Goal: Information Seeking & Learning: Learn about a topic

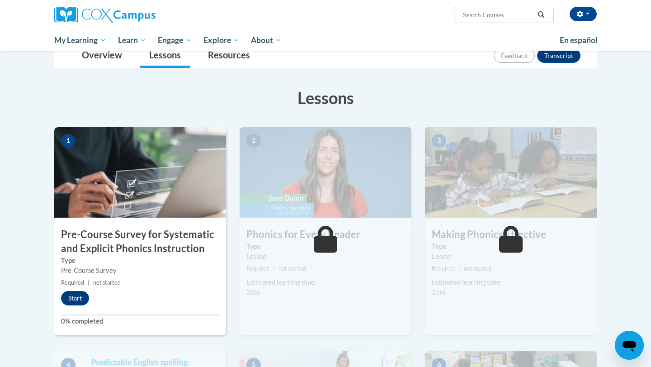
scroll to position [121, 0]
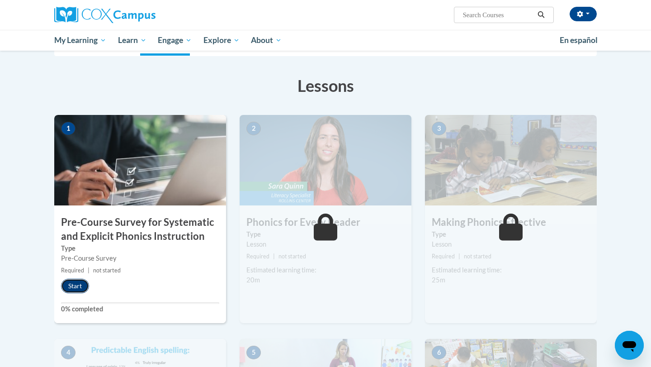
click at [79, 288] on button "Start" at bounding box center [75, 286] width 28 height 14
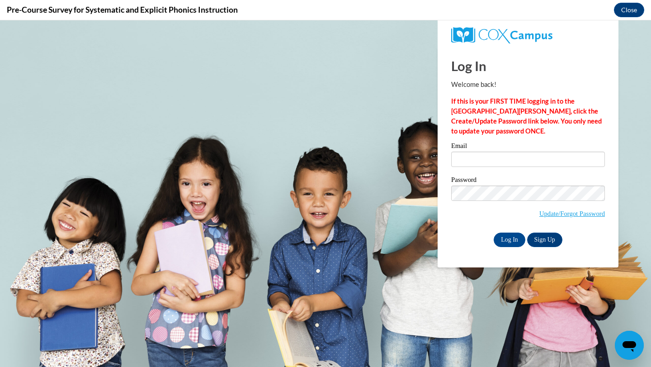
scroll to position [0, 0]
click at [518, 164] on input "Email" at bounding box center [528, 159] width 154 height 15
type input "nataleem416@gmail.com"
click at [549, 241] on link "Sign Up" at bounding box center [544, 239] width 35 height 14
click at [507, 184] on label "Password" at bounding box center [528, 180] width 154 height 9
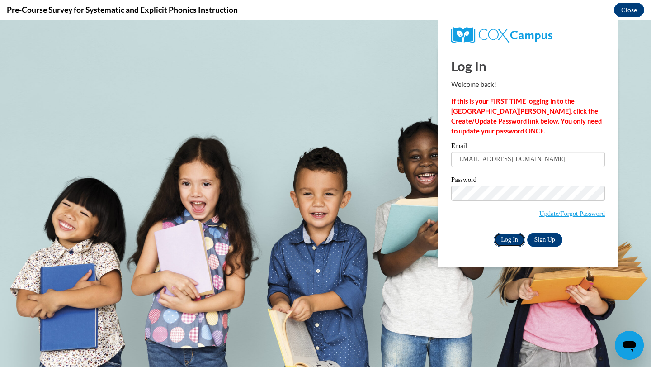
click at [507, 239] on input "Log In" at bounding box center [510, 239] width 32 height 14
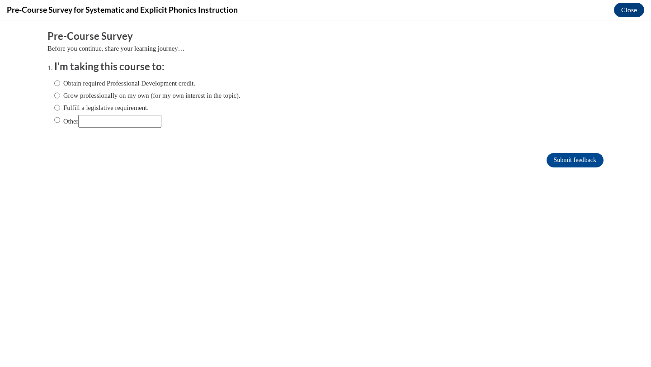
click at [141, 97] on label "Grow professionally on my own (for my own interest in the topic)." at bounding box center [147, 95] width 186 height 10
click at [60, 97] on input "Grow professionally on my own (for my own interest in the topic)." at bounding box center [57, 95] width 6 height 10
radio input "true"
click at [138, 97] on label "Grow professionally on my own (for my own interest in the topic)." at bounding box center [147, 95] width 186 height 10
click at [60, 97] on input "Grow professionally on my own (for my own interest in the topic)." at bounding box center [57, 95] width 6 height 10
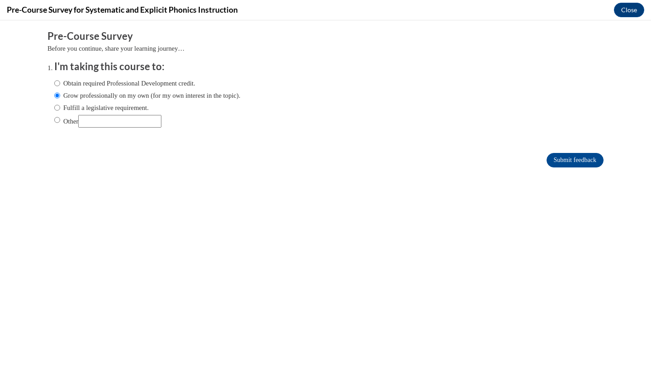
click at [135, 81] on label "Obtain required Professional Development credit." at bounding box center [124, 83] width 141 height 10
click at [60, 81] on input "Obtain required Professional Development credit." at bounding box center [57, 83] width 6 height 10
radio input "true"
click at [117, 122] on input "Other" at bounding box center [119, 121] width 83 height 13
type input "For my intro to literacy class"
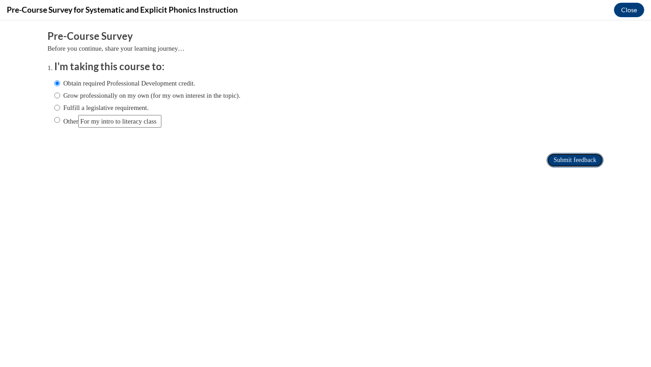
click at [559, 161] on input "Submit feedback" at bounding box center [575, 160] width 57 height 14
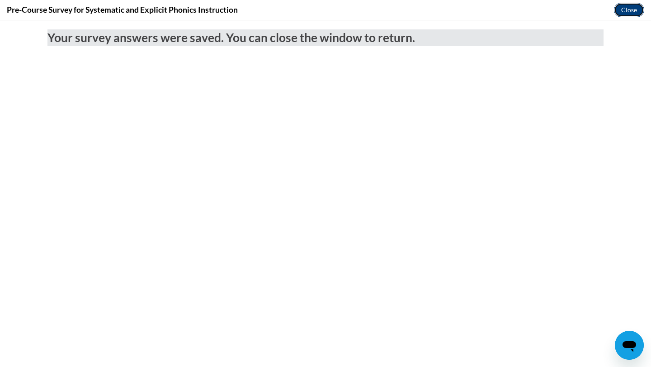
click at [633, 8] on button "Close" at bounding box center [629, 10] width 30 height 14
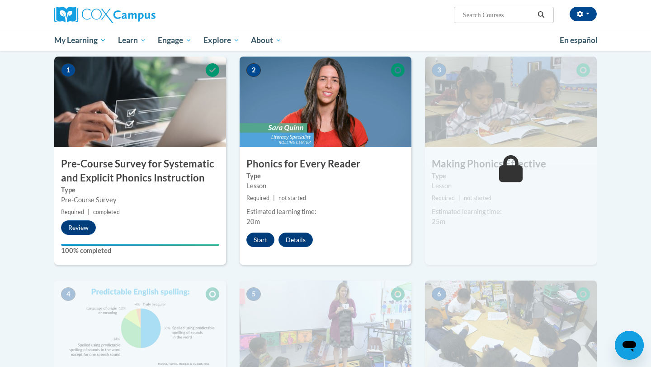
scroll to position [226, 0]
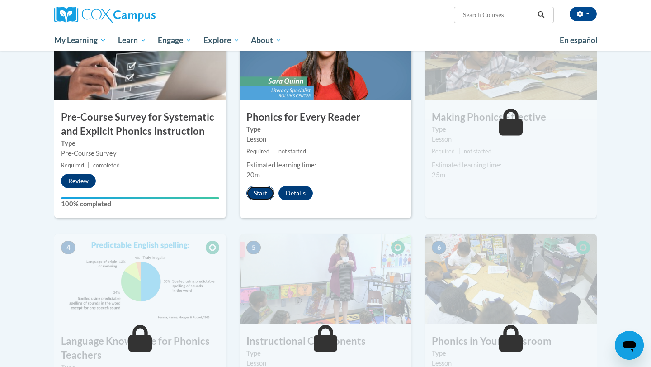
click at [265, 191] on button "Start" at bounding box center [261, 193] width 28 height 14
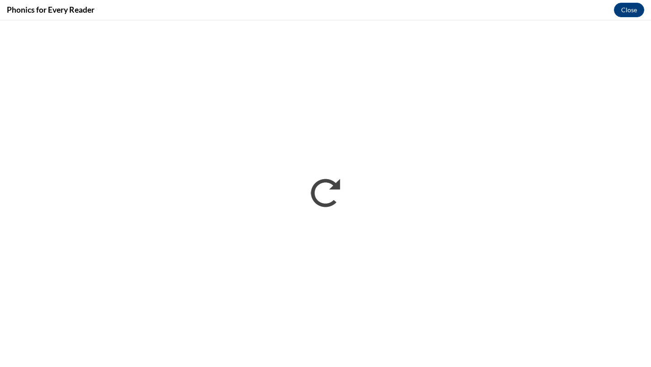
scroll to position [0, 0]
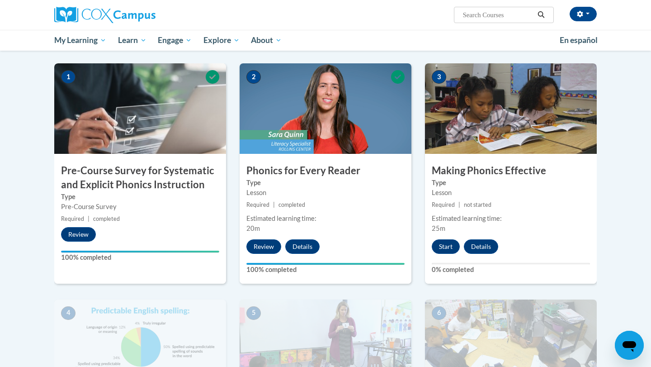
scroll to position [175, 0]
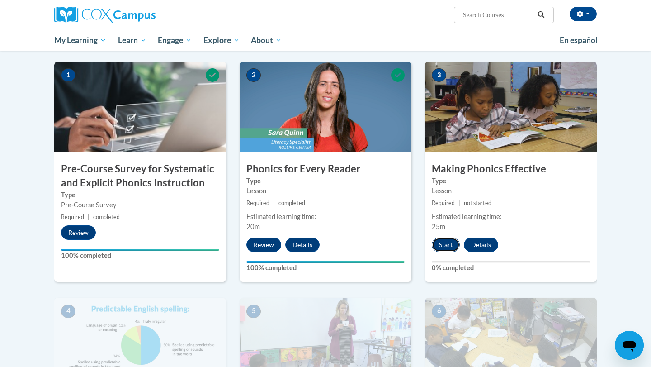
click at [446, 246] on button "Start" at bounding box center [446, 244] width 28 height 14
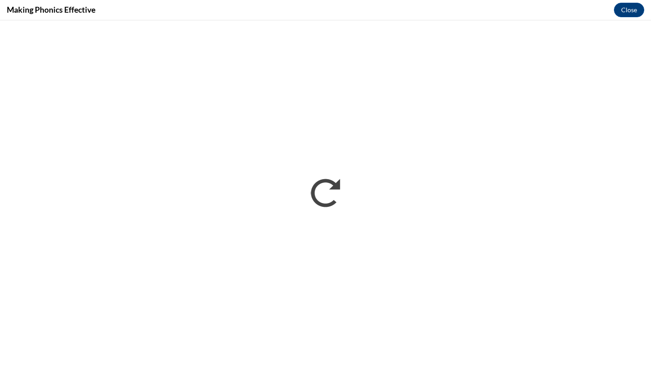
scroll to position [0, 0]
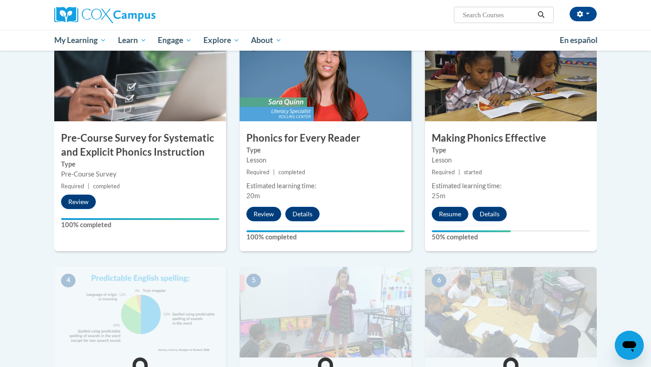
scroll to position [209, 0]
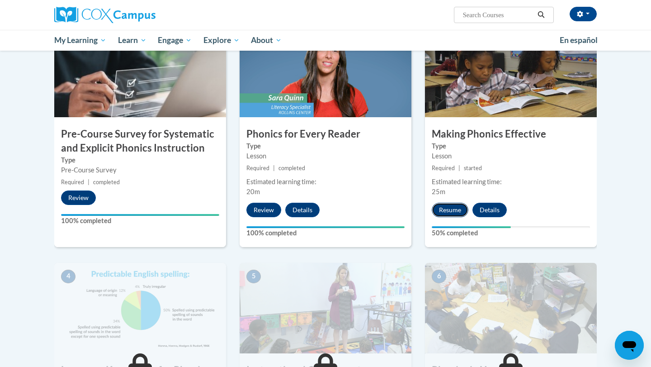
click at [455, 210] on button "Resume" at bounding box center [450, 210] width 37 height 14
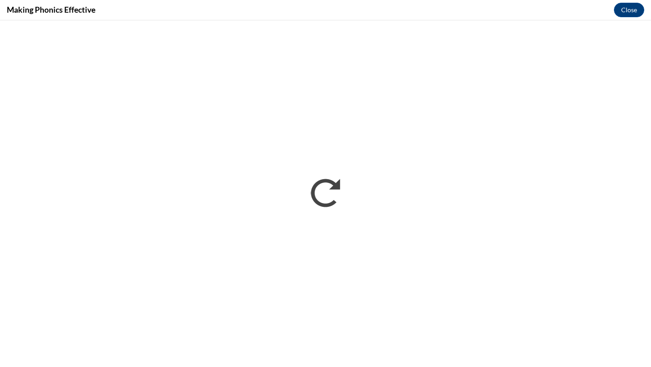
scroll to position [0, 0]
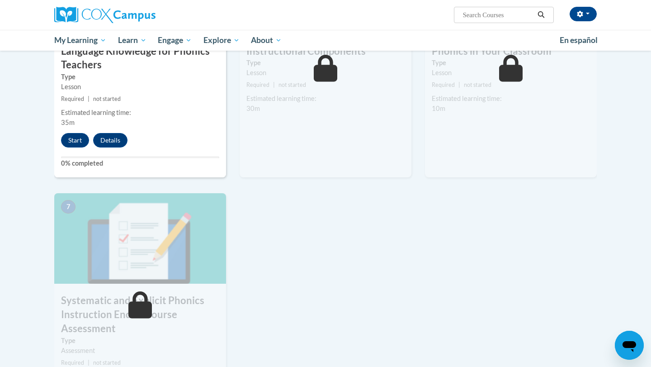
scroll to position [496, 0]
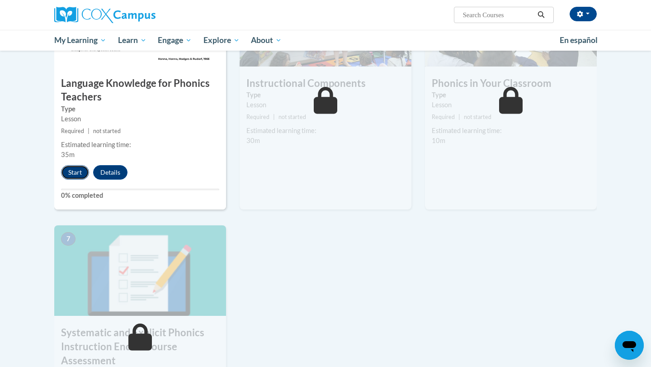
click at [72, 172] on button "Start" at bounding box center [75, 172] width 28 height 14
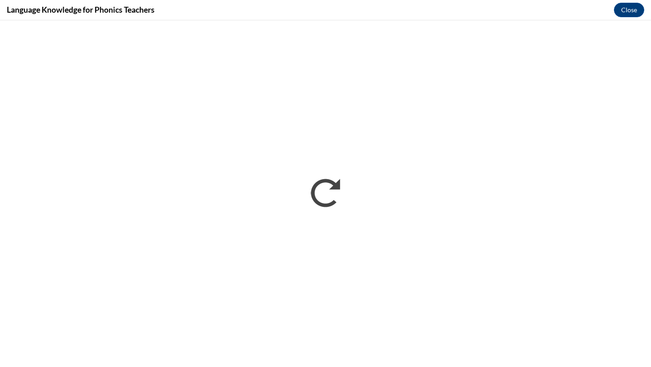
scroll to position [0, 0]
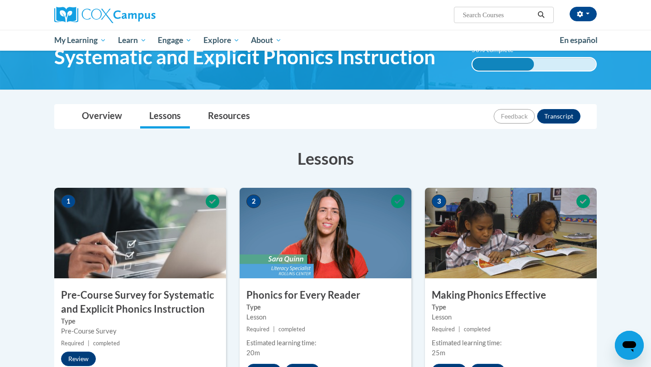
scroll to position [42, 0]
